Goal: Check status: Check status

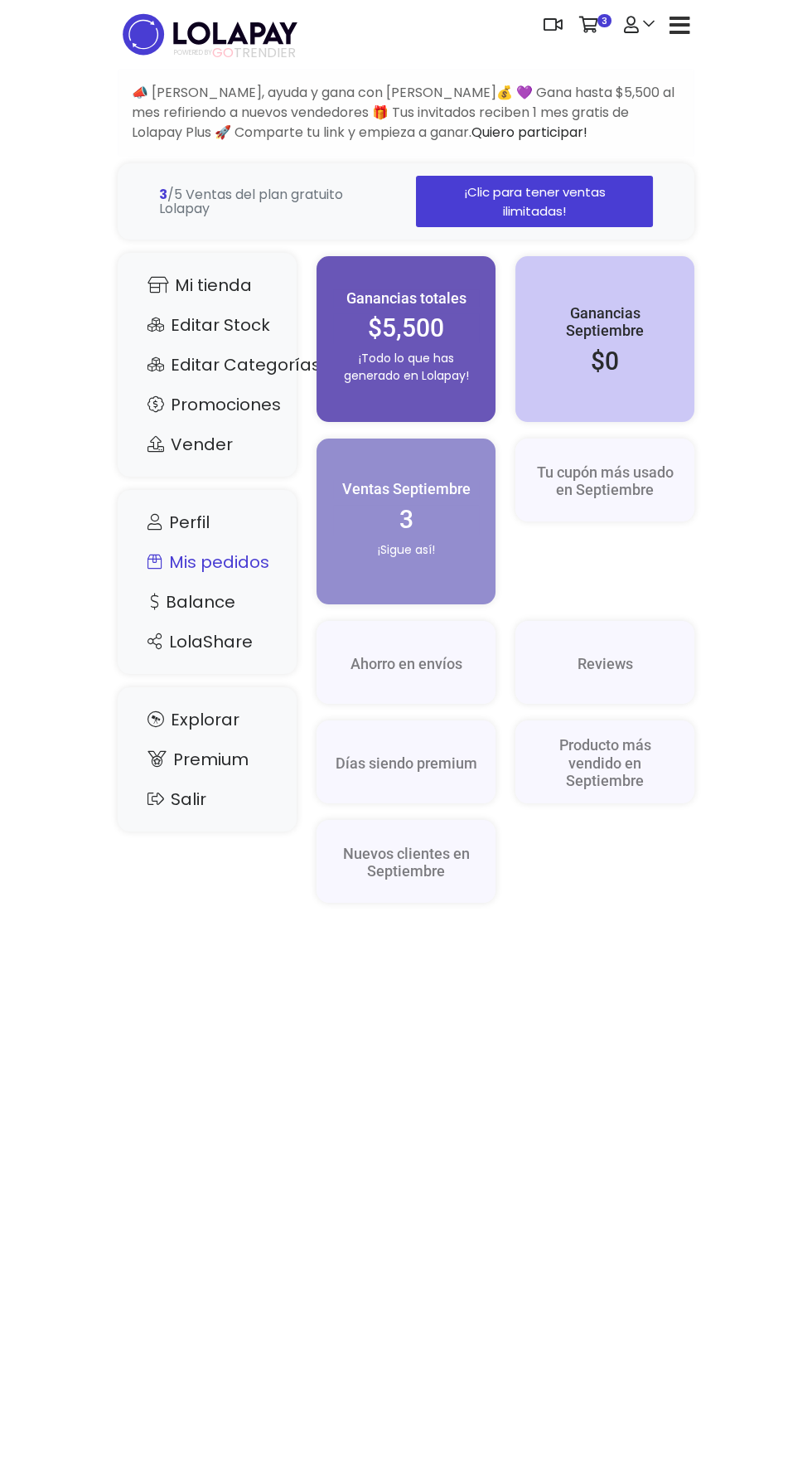
click at [261, 558] on link "Mis pedidos" at bounding box center [207, 561] width 146 height 31
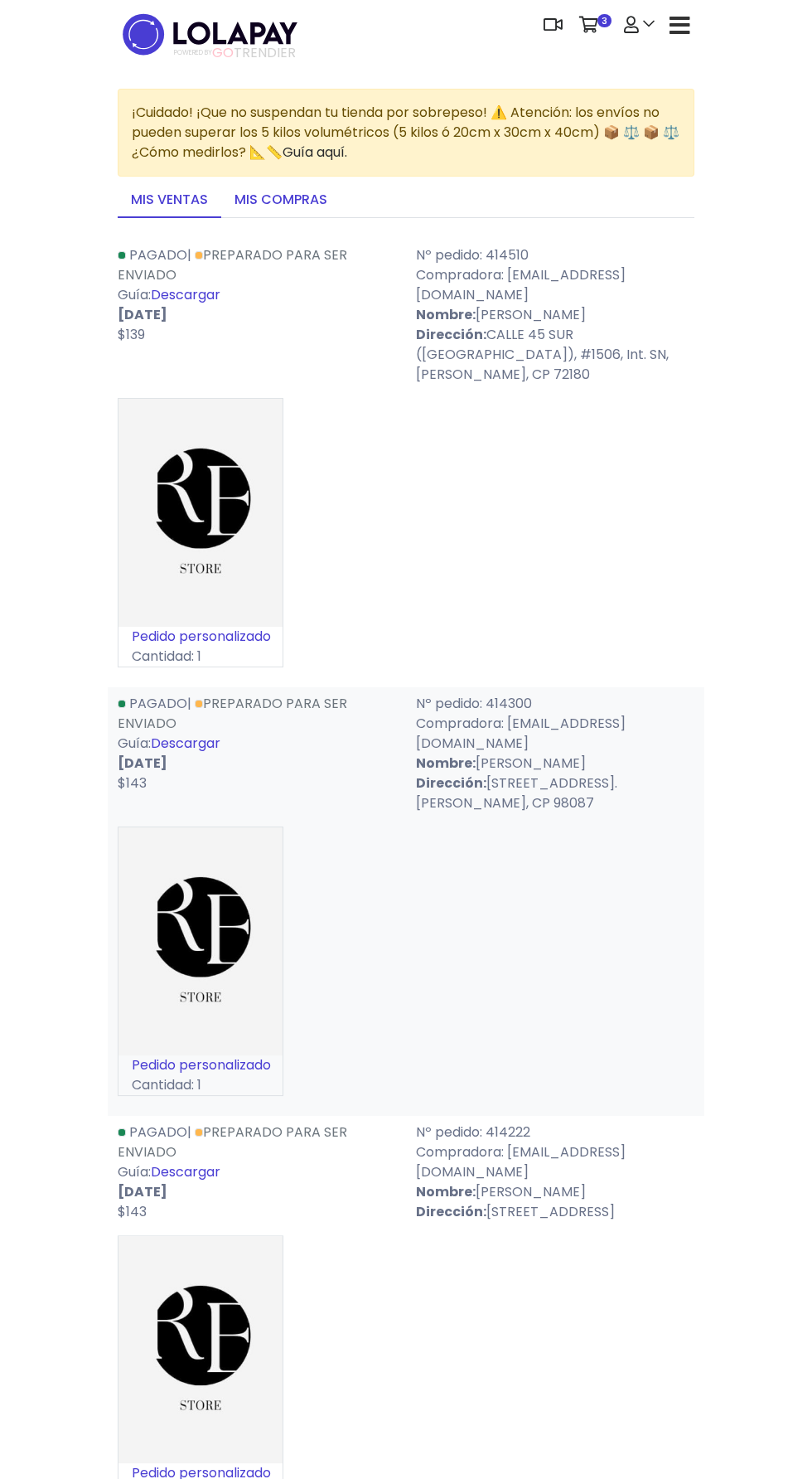
click at [324, 183] on link "Mis compras" at bounding box center [280, 200] width 119 height 35
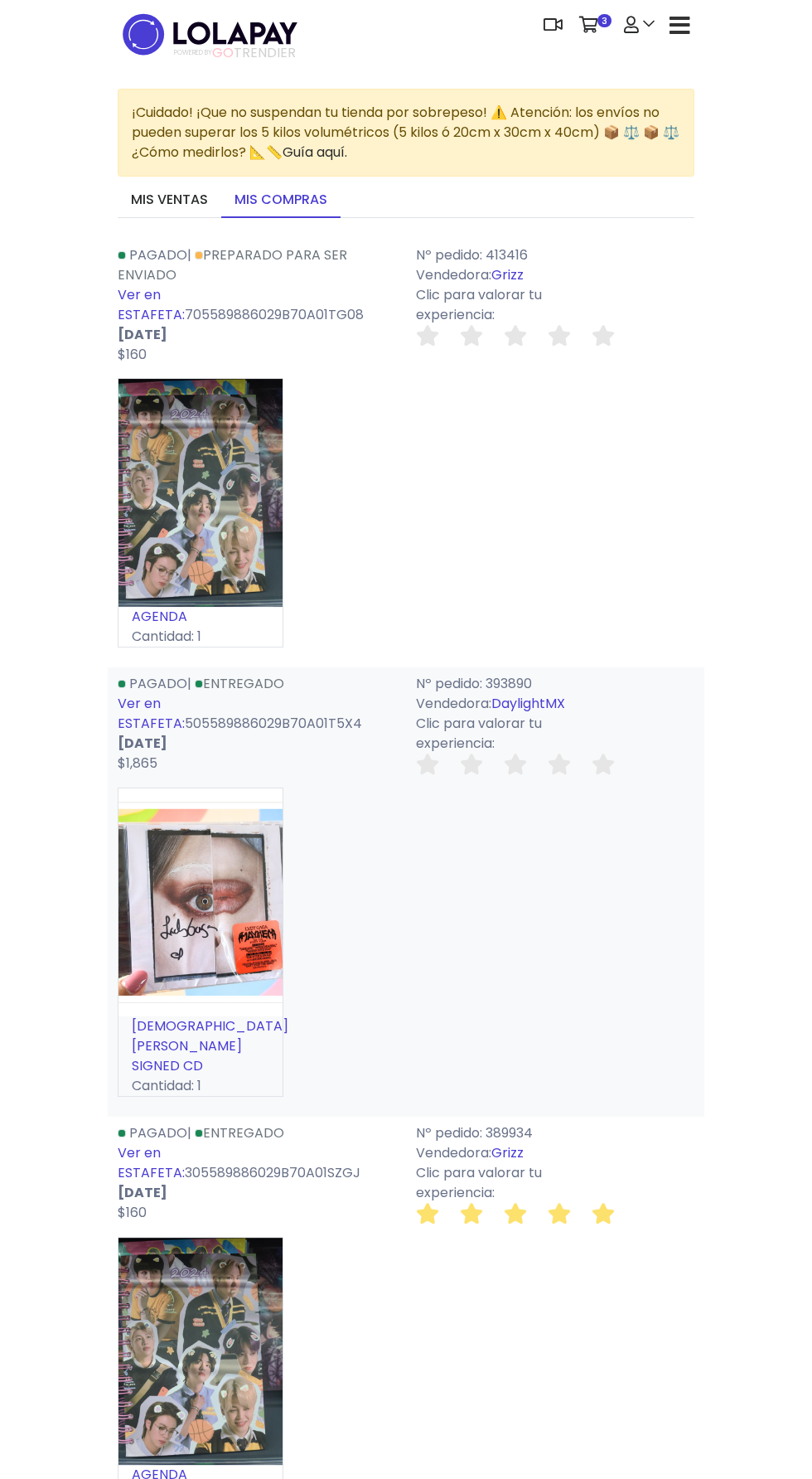
click at [185, 297] on link "Ver en ESTAFETA:" at bounding box center [152, 304] width 67 height 39
